Goal: Information Seeking & Learning: Learn about a topic

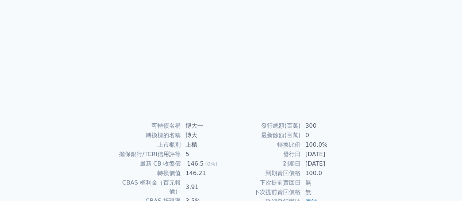
scroll to position [110, 0]
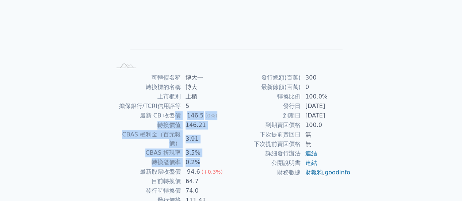
drag, startPoint x: 177, startPoint y: 115, endPoint x: 223, endPoint y: 155, distance: 60.9
click at [223, 155] on tbody "可轉債名稱 博大一 轉換標的名稱 博大 上市櫃別 上櫃 擔保銀行/TCRI信用評等 5 最新 CB 收盤價 146.5 (0%) 轉換價值 146.21 CB…" at bounding box center [171, 139] width 120 height 132
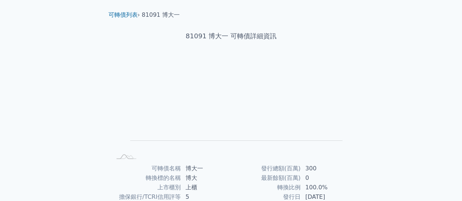
scroll to position [0, 0]
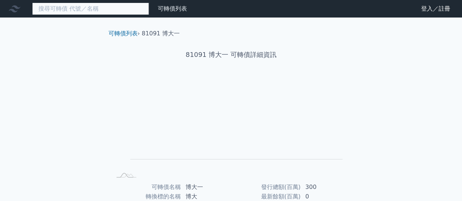
click at [115, 9] on input at bounding box center [90, 9] width 117 height 12
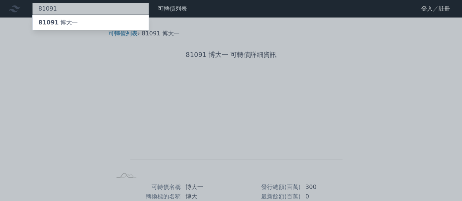
type input "81091"
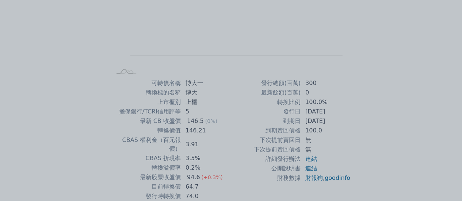
scroll to position [137, 0]
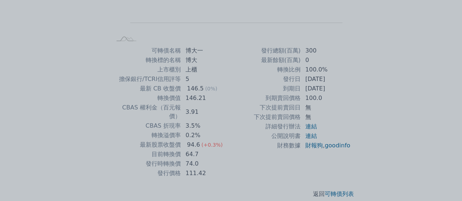
click at [220, 81] on div at bounding box center [231, 100] width 462 height 201
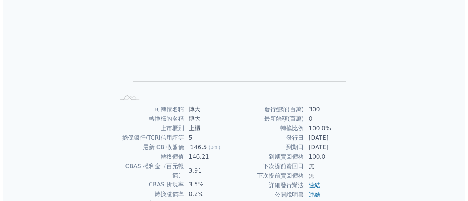
scroll to position [0, 0]
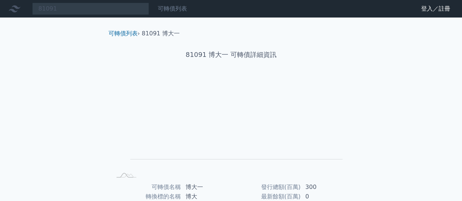
click at [163, 8] on link "可轉債列表" at bounding box center [172, 8] width 29 height 7
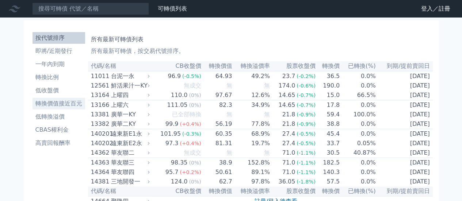
click at [67, 104] on li "轉換價值接近百元" at bounding box center [59, 103] width 53 height 9
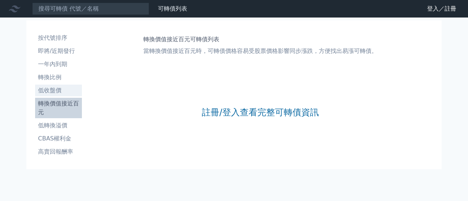
click at [60, 91] on li "低收盤價" at bounding box center [58, 90] width 47 height 9
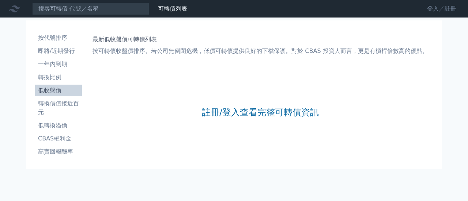
click at [428, 9] on link "登入／註冊" at bounding box center [441, 9] width 41 height 12
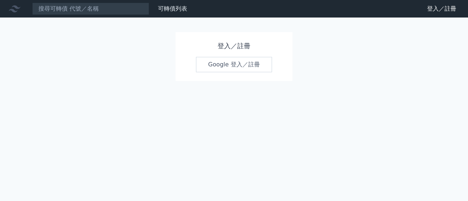
click at [242, 62] on link "Google 登入／註冊" at bounding box center [234, 64] width 76 height 15
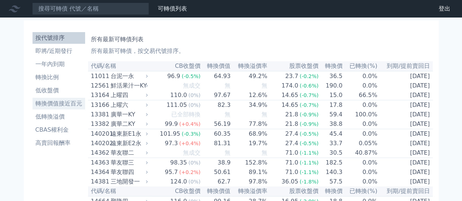
click at [59, 103] on li "轉換價值接近百元" at bounding box center [59, 103] width 53 height 9
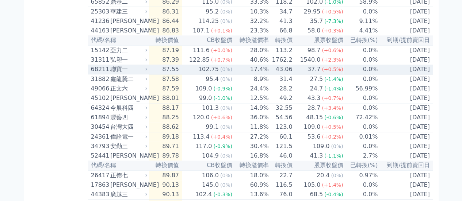
scroll to position [438, 0]
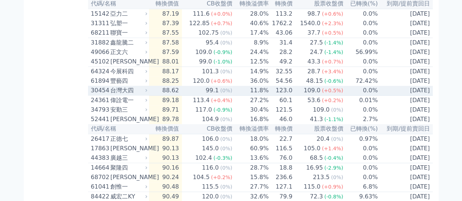
click at [121, 95] on div "台灣大四" at bounding box center [127, 90] width 35 height 9
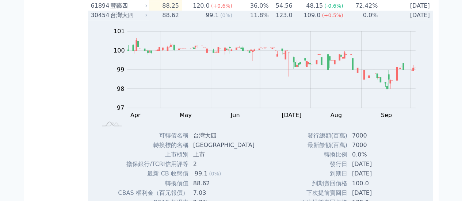
scroll to position [511, 0]
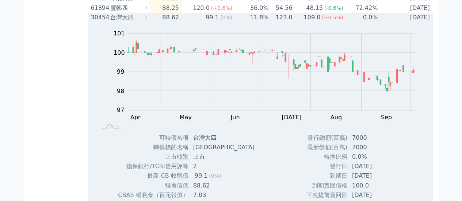
click at [105, 22] on div "30454" at bounding box center [100, 17] width 18 height 9
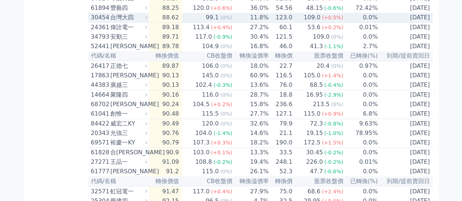
click at [122, 22] on div "台灣大四" at bounding box center [127, 17] width 35 height 9
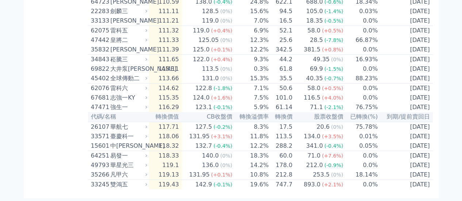
scroll to position [1805, 0]
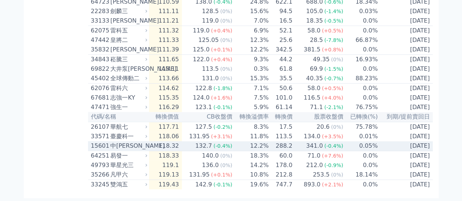
click at [129, 143] on div "中[PERSON_NAME]" at bounding box center [127, 146] width 35 height 9
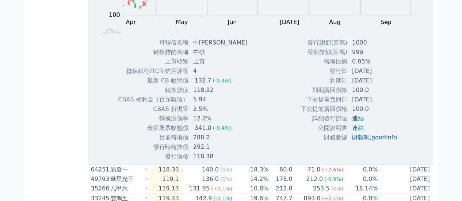
scroll to position [1915, 0]
